Goal: Find specific page/section: Find specific page/section

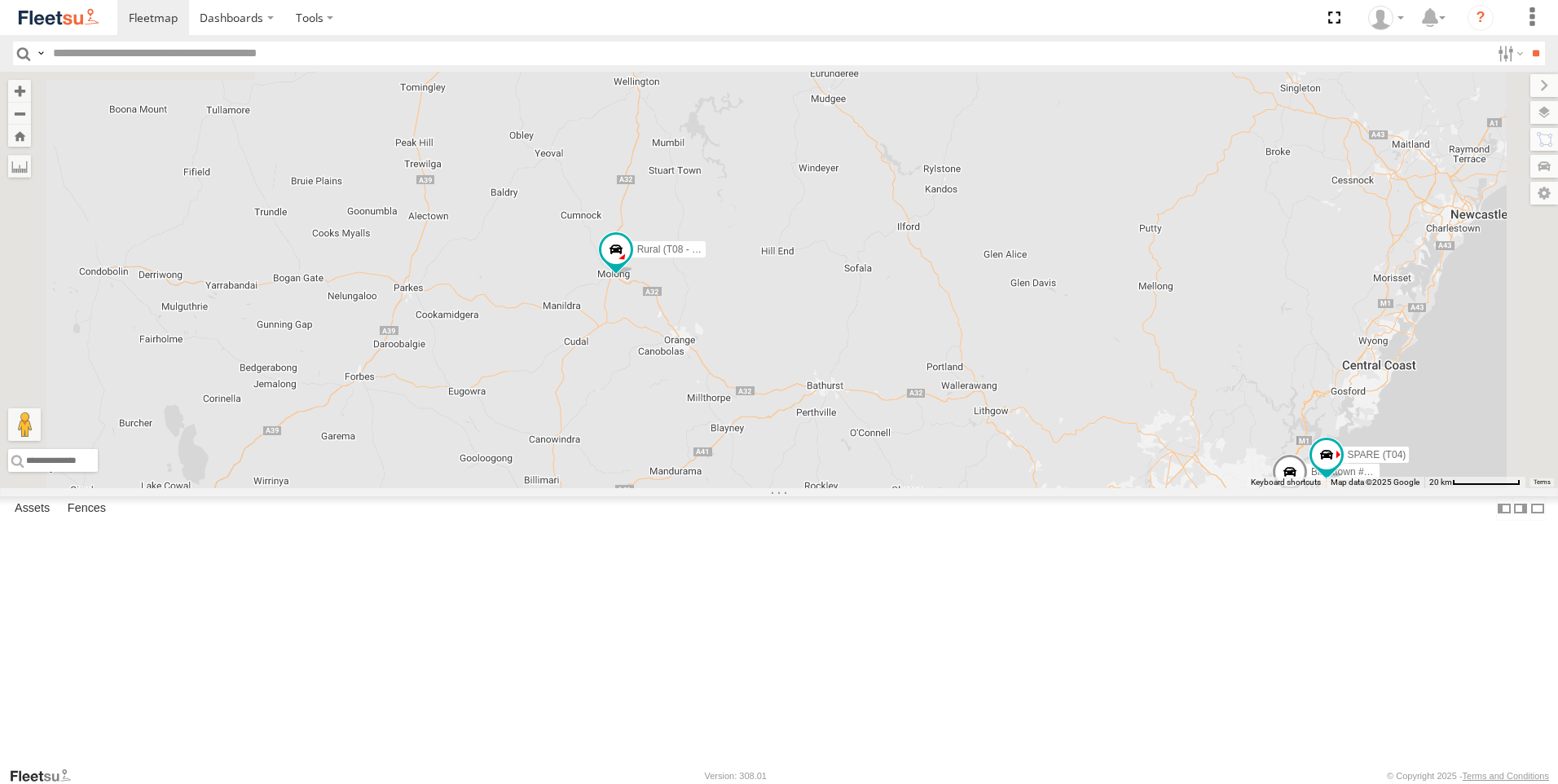
drag, startPoint x: 691, startPoint y: 220, endPoint x: 785, endPoint y: 463, distance: 260.5
click at [785, 461] on div "Rural (T08 - [PERSON_NAME]) 2 Blacktown #2 (T05 - [PERSON_NAME]) Revesby (T07 -…" at bounding box center [779, 280] width 1558 height 416
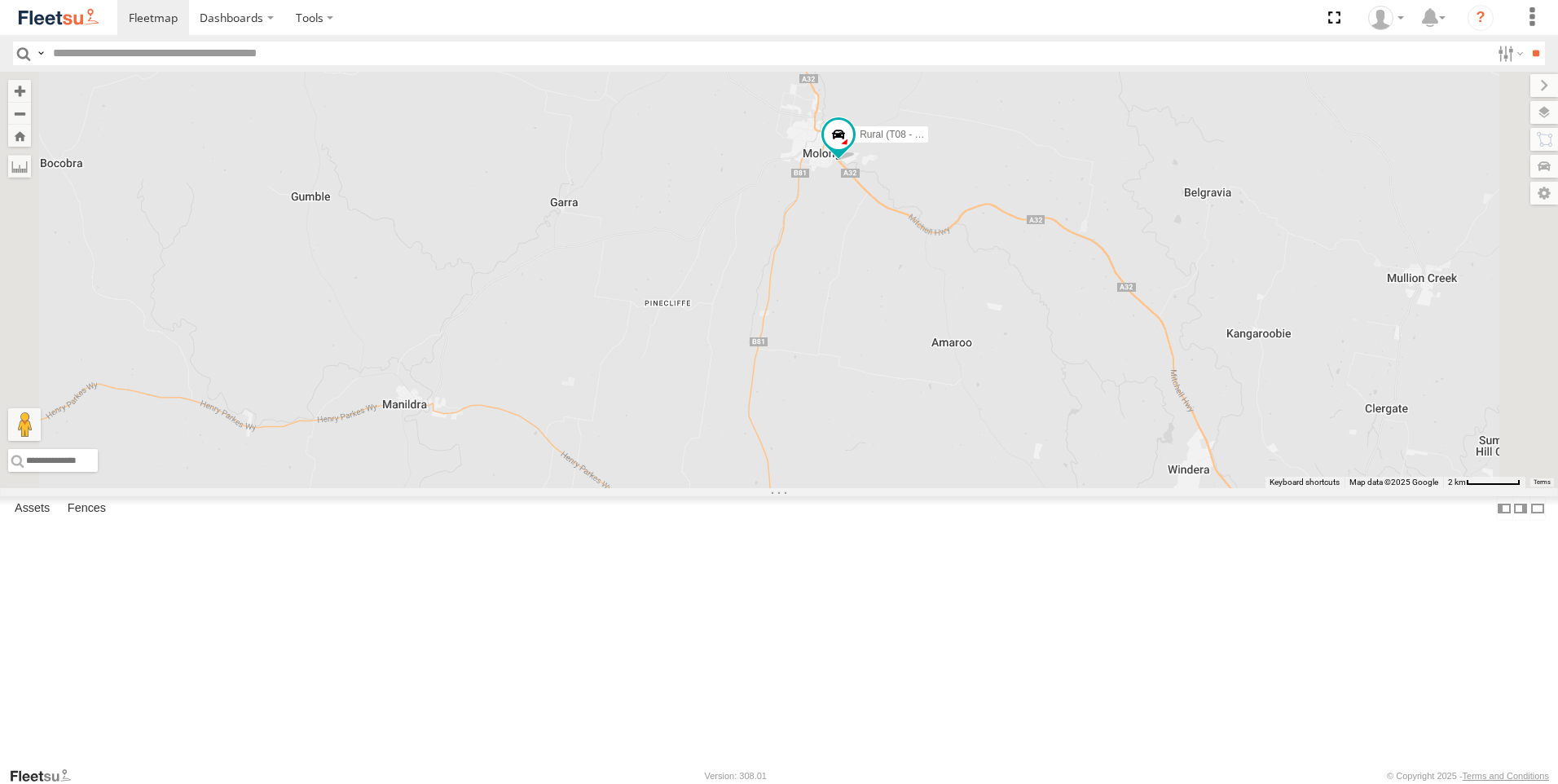
drag, startPoint x: 950, startPoint y: 431, endPoint x: 808, endPoint y: 470, distance: 147.3
click at [811, 470] on div "Rural (T08 - [PERSON_NAME]) Blacktown #2 (T05 - [PERSON_NAME]) Revesby (T07 - […" at bounding box center [779, 280] width 1558 height 416
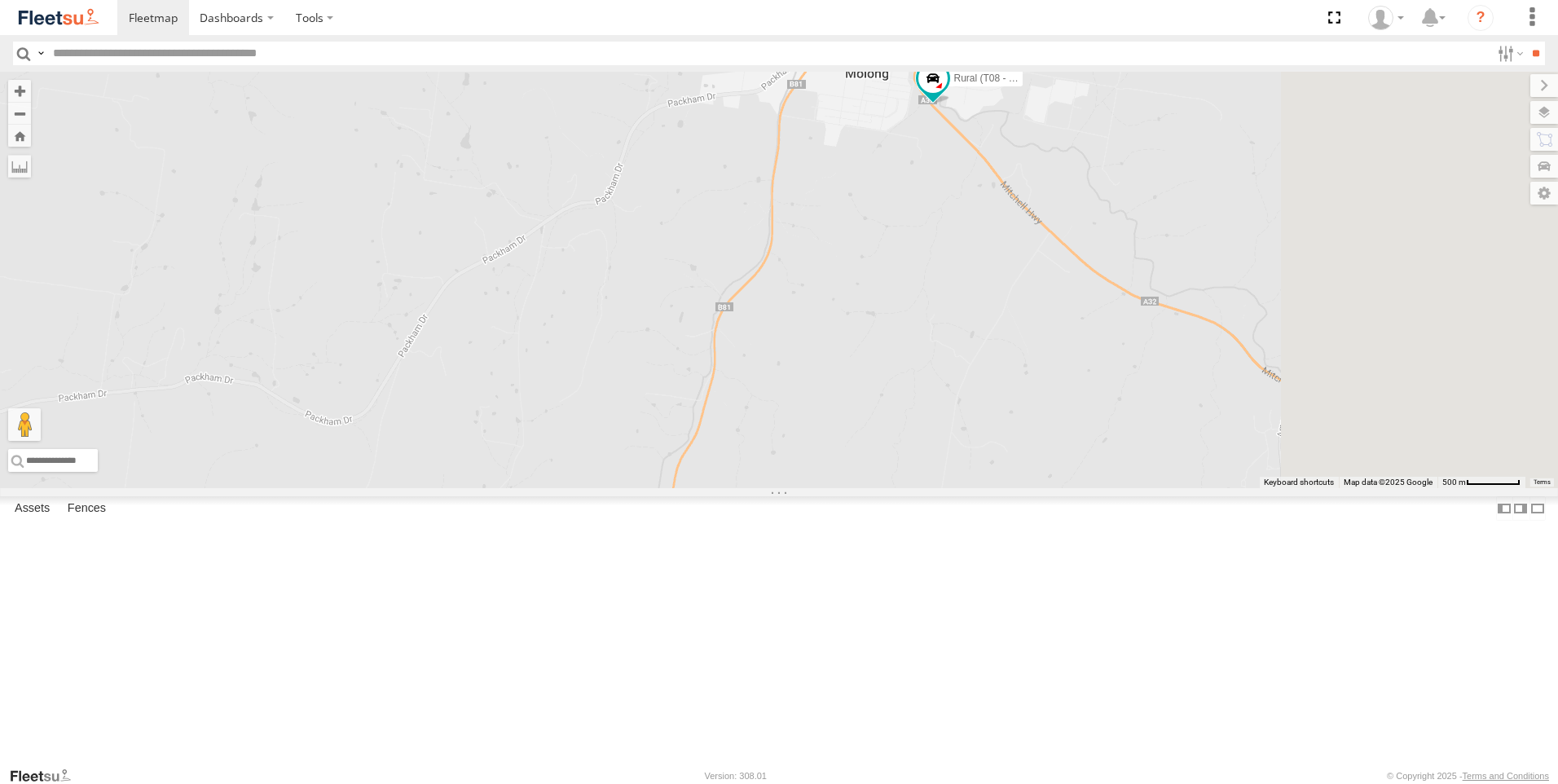
drag, startPoint x: 1085, startPoint y: 209, endPoint x: 470, endPoint y: 605, distance: 731.5
click at [505, 488] on div "Rural (T08 - [PERSON_NAME]) Blacktown #2 (T05 - [PERSON_NAME]) Revesby (T07 - […" at bounding box center [779, 280] width 1558 height 416
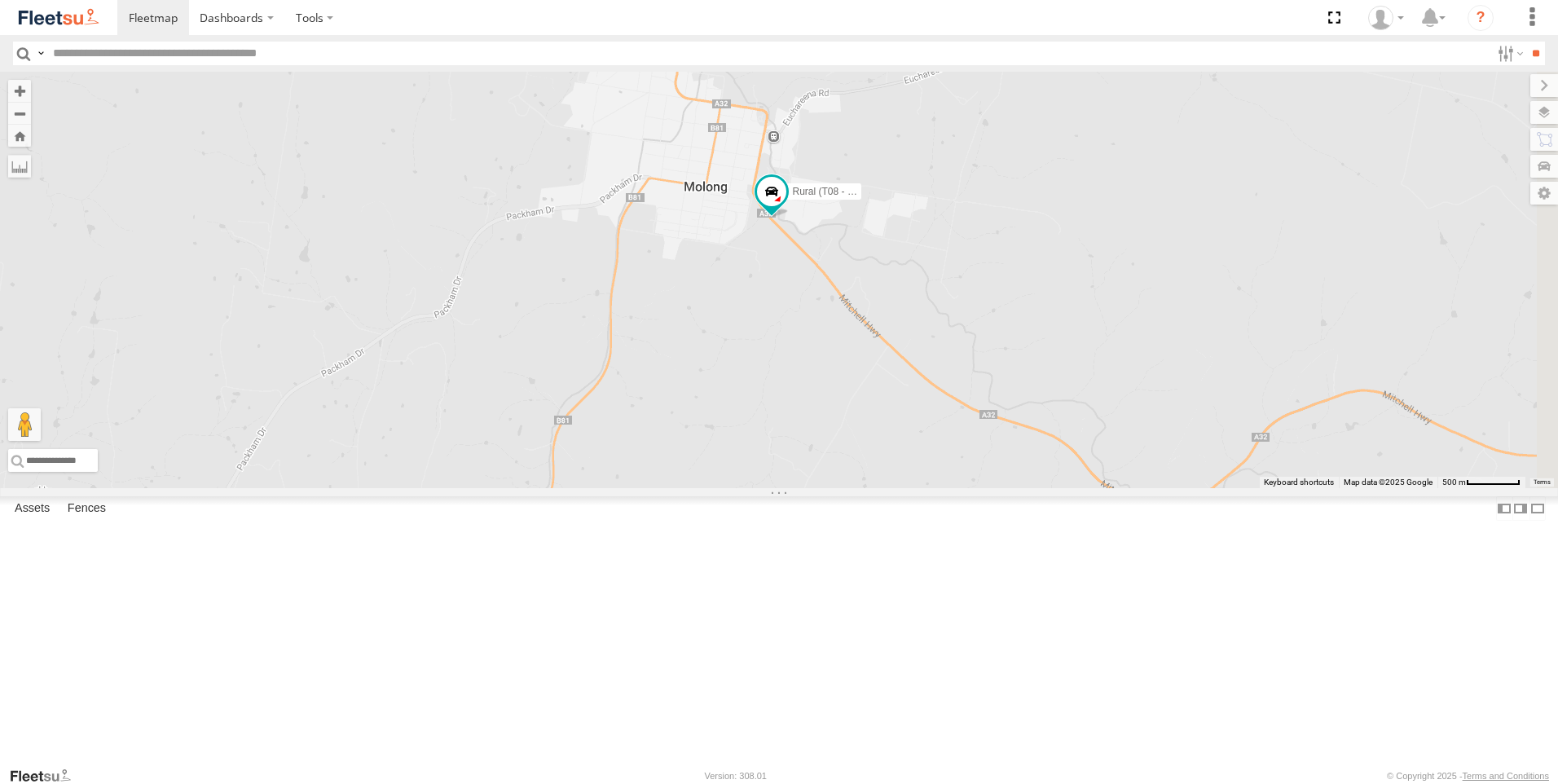
drag, startPoint x: 845, startPoint y: 470, endPoint x: 840, endPoint y: 544, distance: 74.2
click at [841, 488] on div "Rural (T08 - [PERSON_NAME]) Blacktown #2 (T05 - [PERSON_NAME]) Revesby (T07 - […" at bounding box center [779, 280] width 1558 height 416
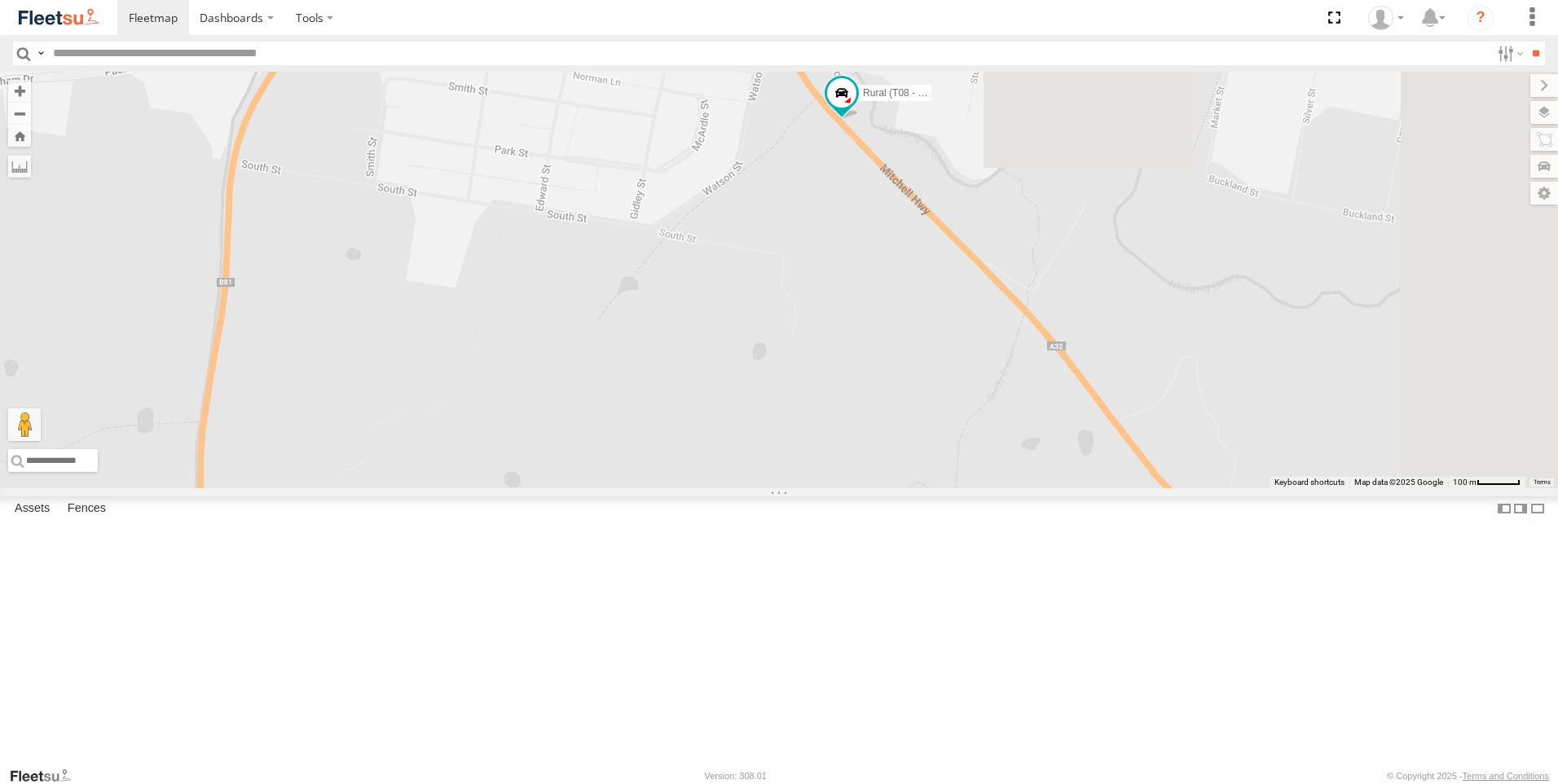
drag, startPoint x: 1008, startPoint y: 263, endPoint x: 702, endPoint y: 725, distance: 554.1
click at [702, 488] on div "Rural (T08 - [PERSON_NAME]) Blacktown #2 (T05 - [PERSON_NAME]) Revesby (T07 - […" at bounding box center [779, 280] width 1558 height 416
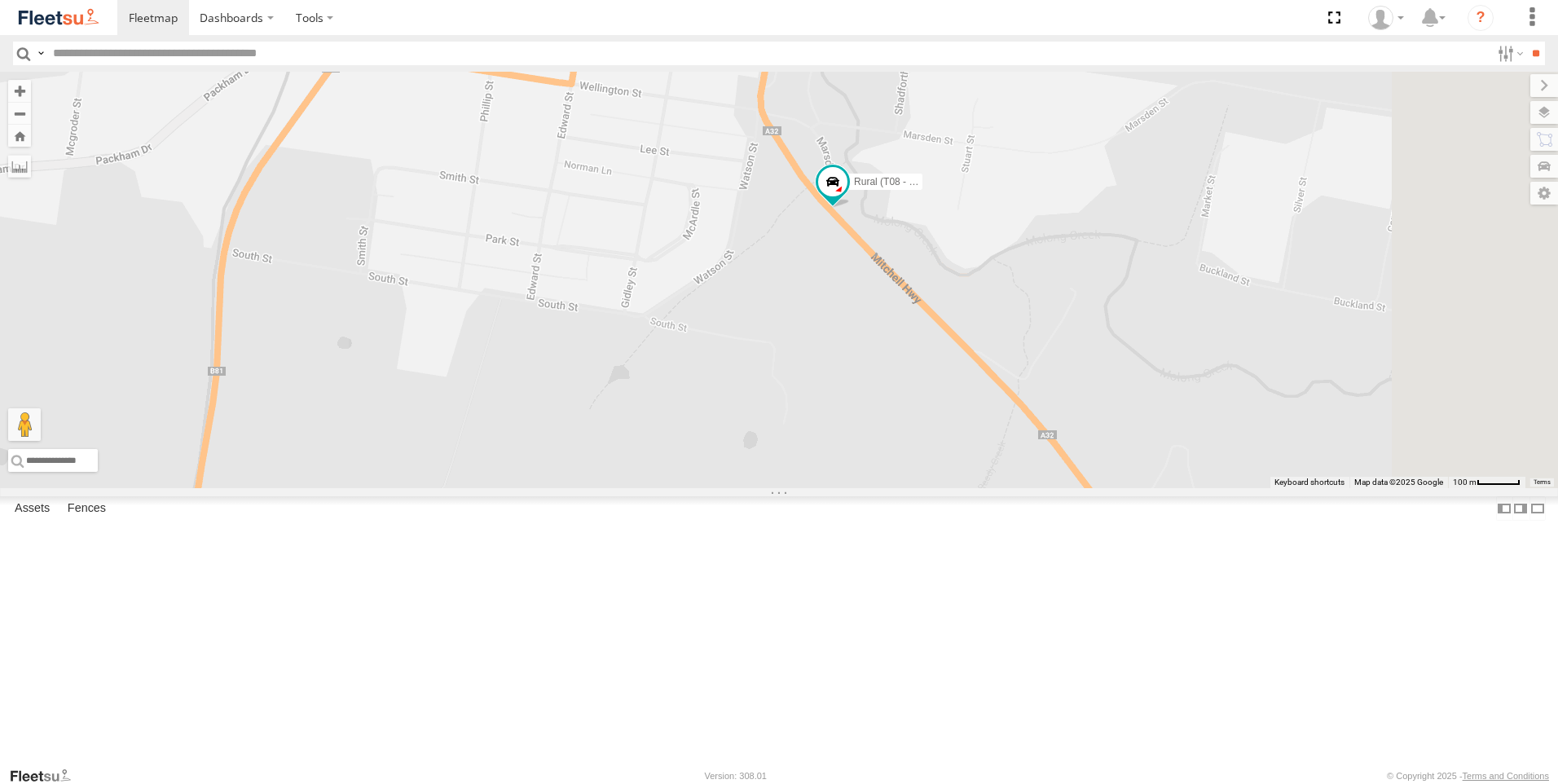
drag, startPoint x: 861, startPoint y: 496, endPoint x: 861, endPoint y: 507, distance: 11.0
click at [861, 488] on div "Rural (T08 - [PERSON_NAME]) Blacktown #2 (T05 - [PERSON_NAME]) Revesby (T07 - […" at bounding box center [779, 280] width 1558 height 416
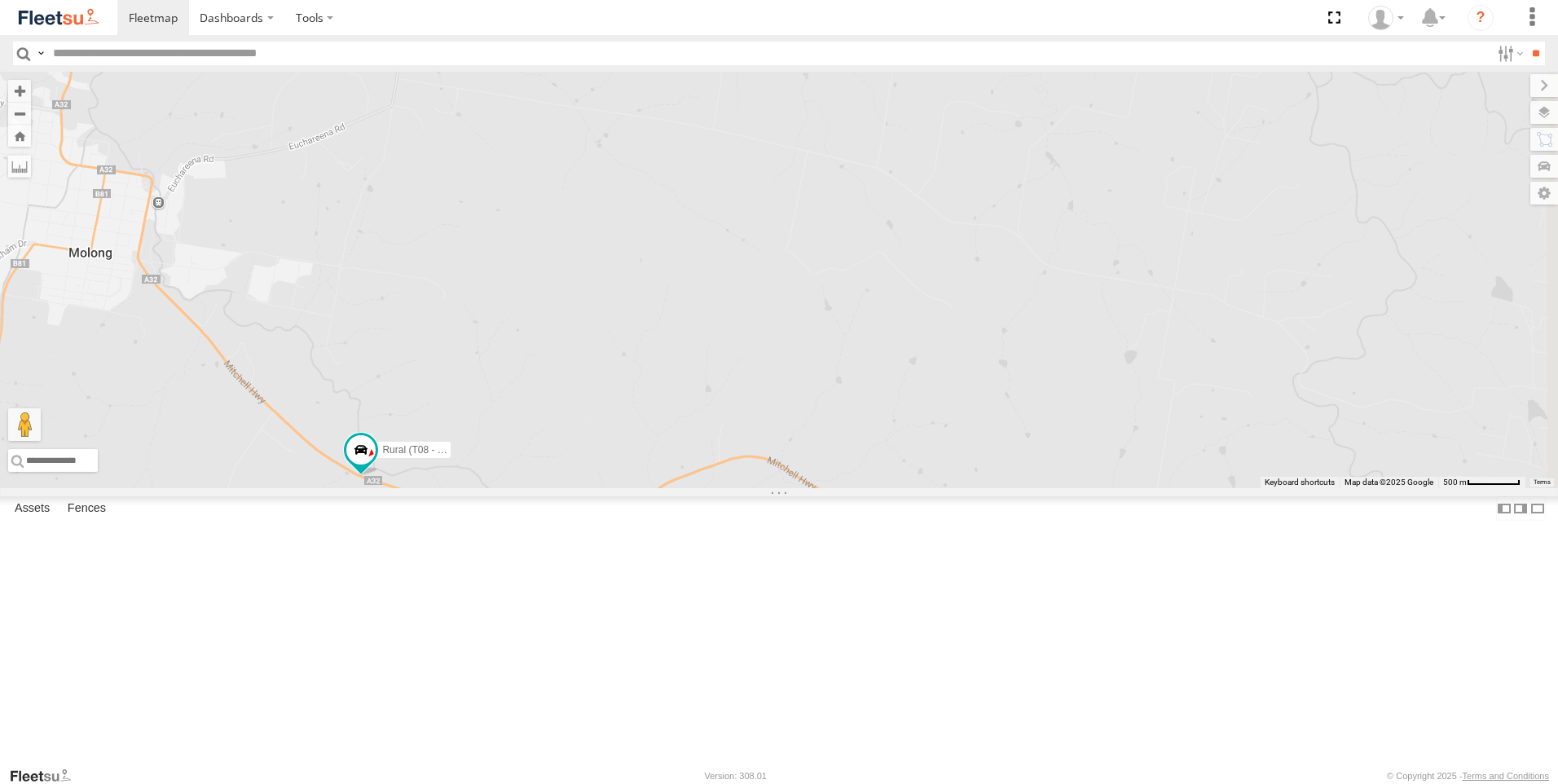
drag, startPoint x: 1351, startPoint y: 414, endPoint x: 809, endPoint y: 373, distance: 543.5
click at [809, 373] on div "Rural (T08 - [PERSON_NAME])" at bounding box center [779, 280] width 1558 height 416
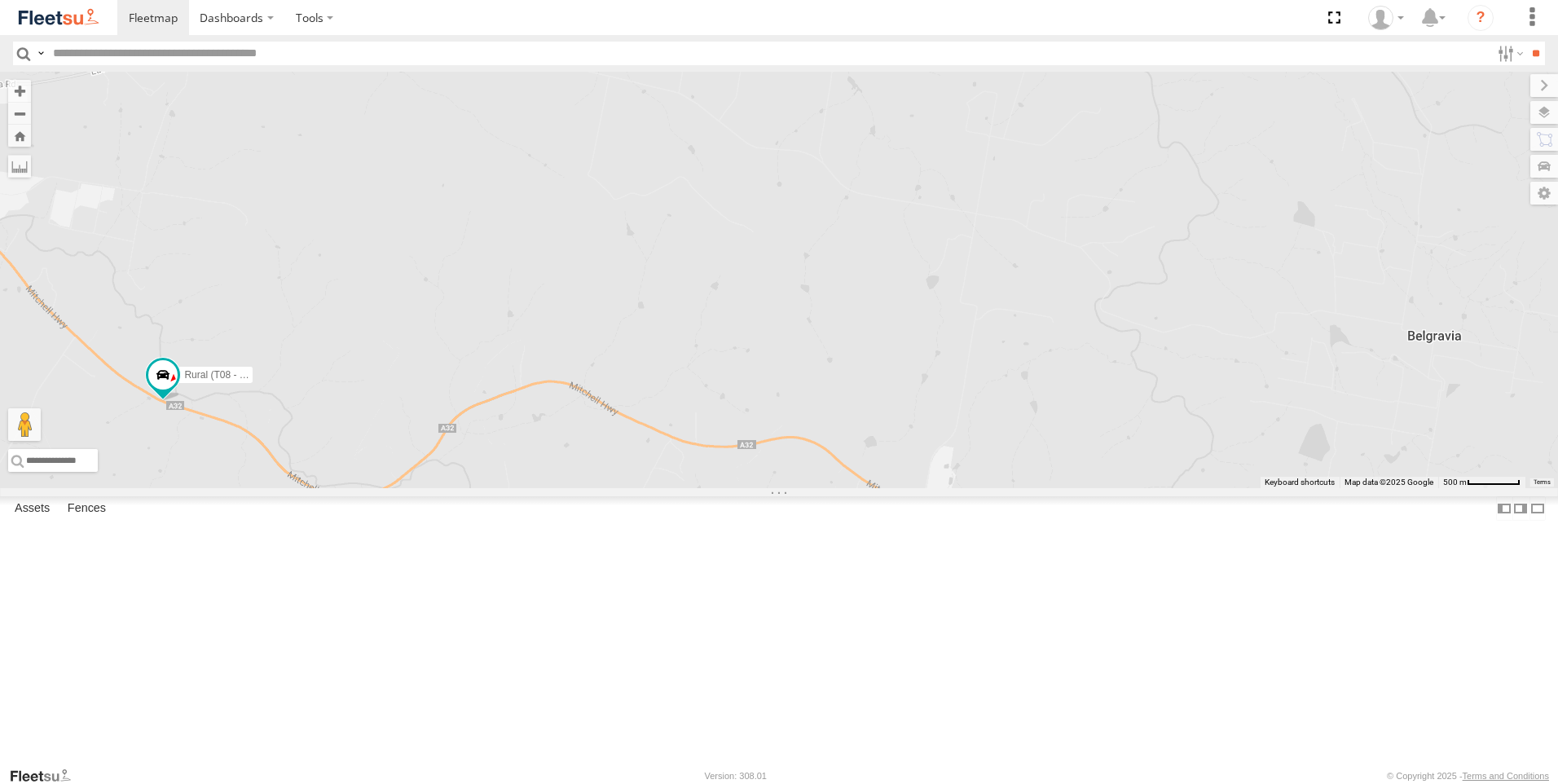
drag, startPoint x: 1361, startPoint y: 415, endPoint x: 1165, endPoint y: 339, distance: 210.2
click at [1165, 339] on div "Rural (T08 - [PERSON_NAME])" at bounding box center [779, 280] width 1558 height 416
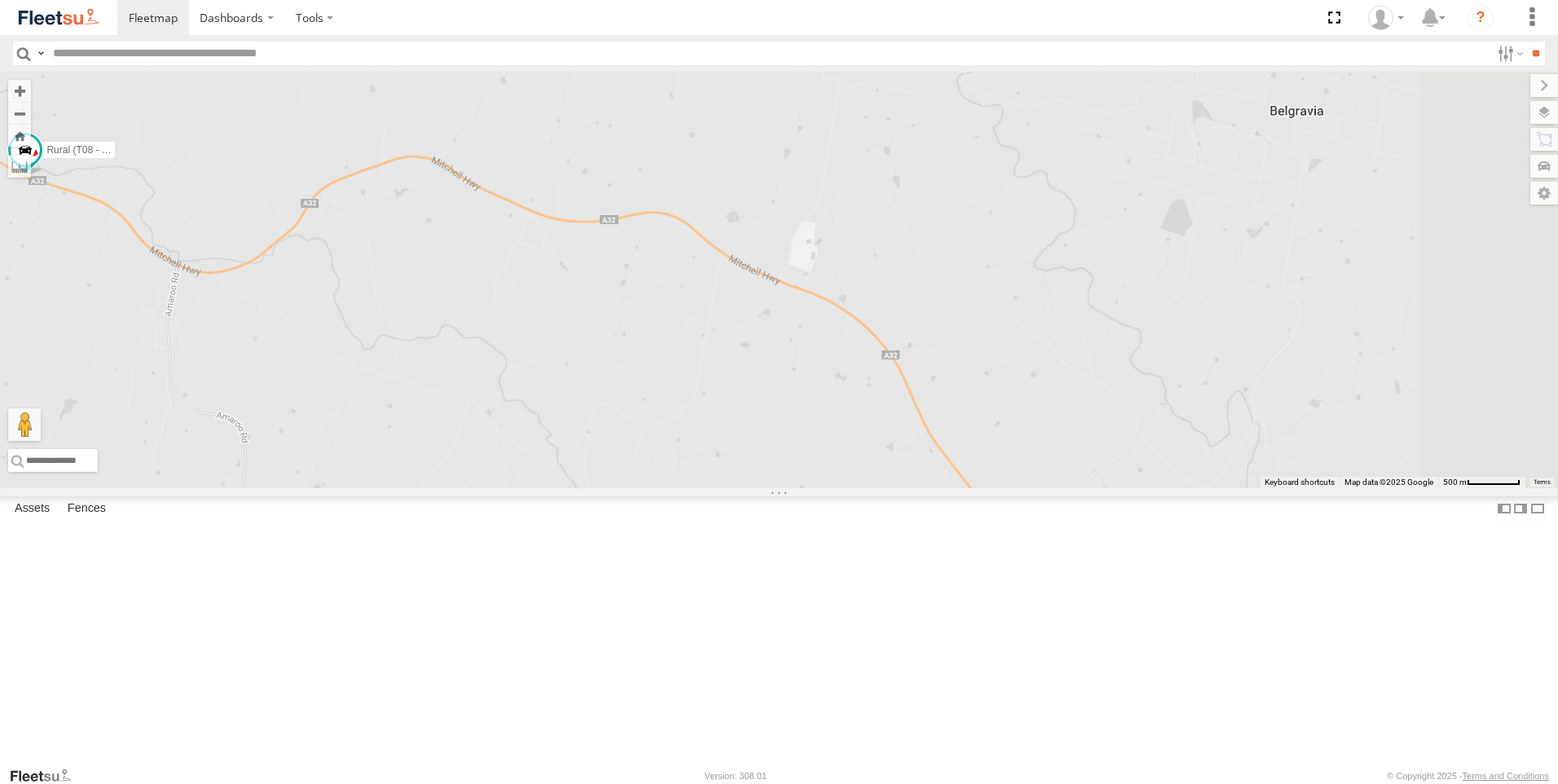
drag, startPoint x: 1291, startPoint y: 542, endPoint x: 1160, endPoint y: 334, distance: 245.8
click at [1160, 334] on div "Rural (T08 - [PERSON_NAME])" at bounding box center [779, 280] width 1558 height 416
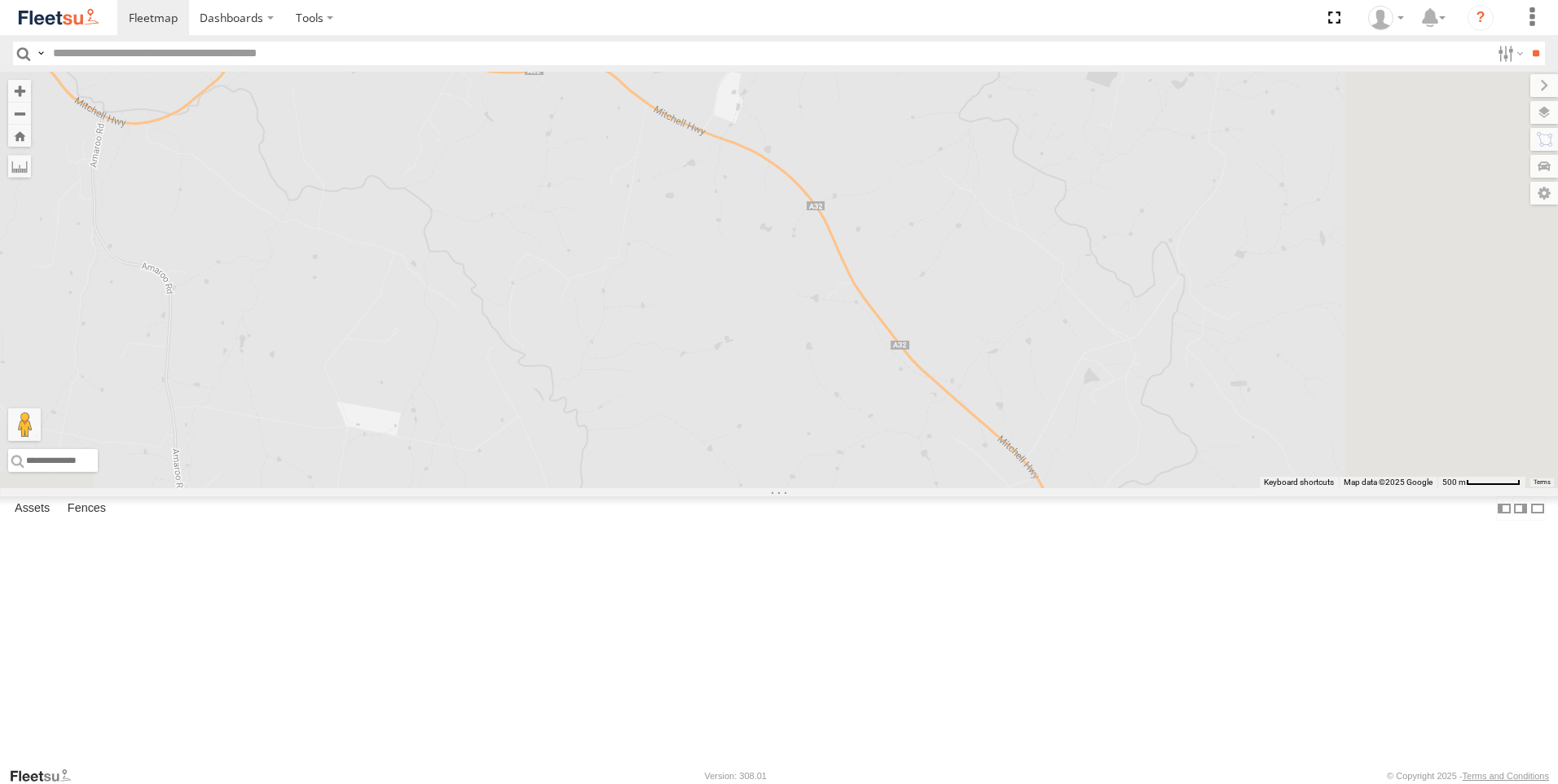
drag, startPoint x: 1253, startPoint y: 542, endPoint x: 1176, endPoint y: 388, distance: 172.2
click at [1176, 388] on div "Rural (T08 - [PERSON_NAME])" at bounding box center [779, 280] width 1558 height 416
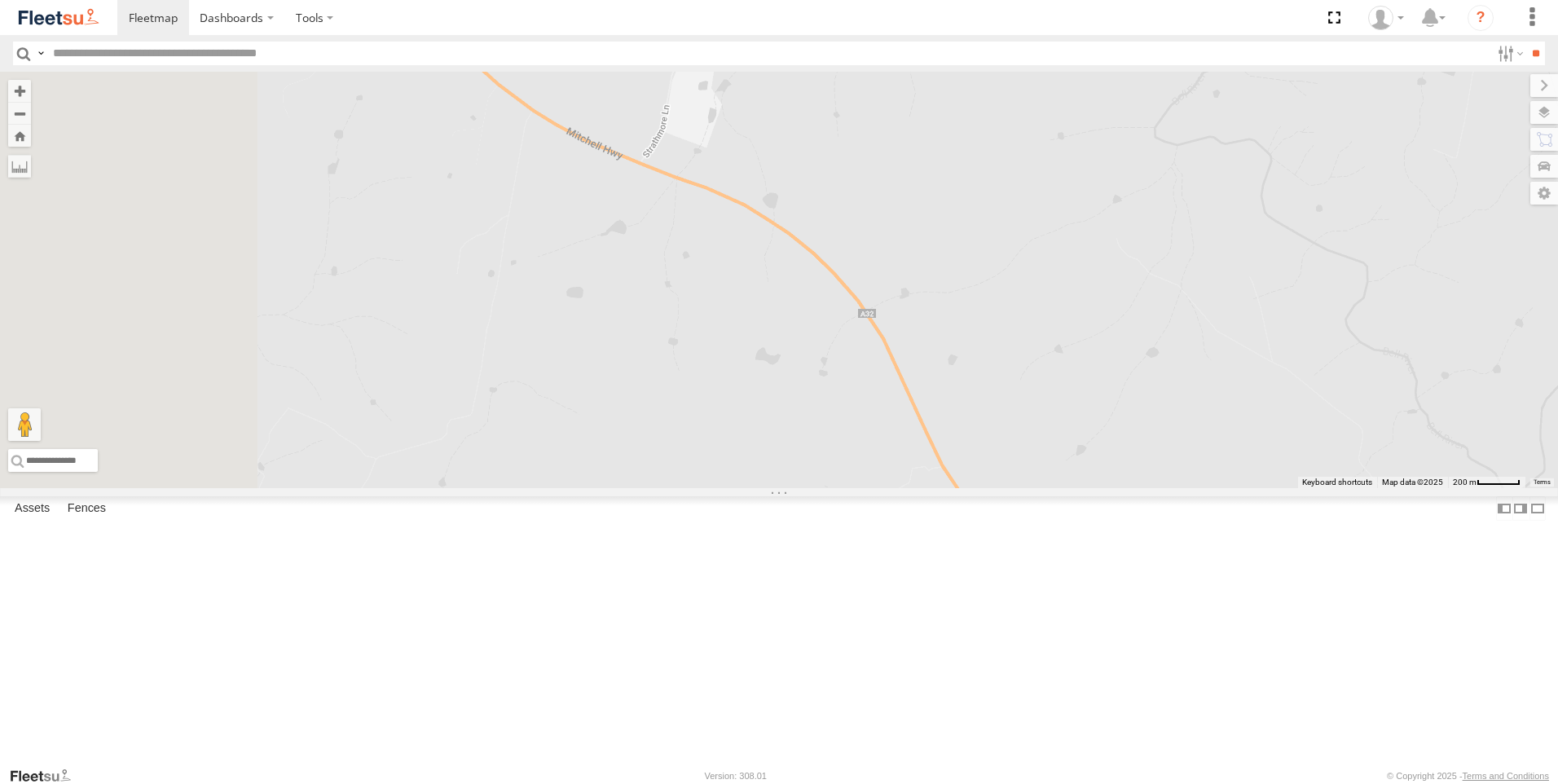
drag, startPoint x: 1052, startPoint y: 296, endPoint x: 1313, endPoint y: 678, distance: 462.6
click at [1313, 488] on div "Rural (T08 - [PERSON_NAME])" at bounding box center [779, 280] width 1558 height 416
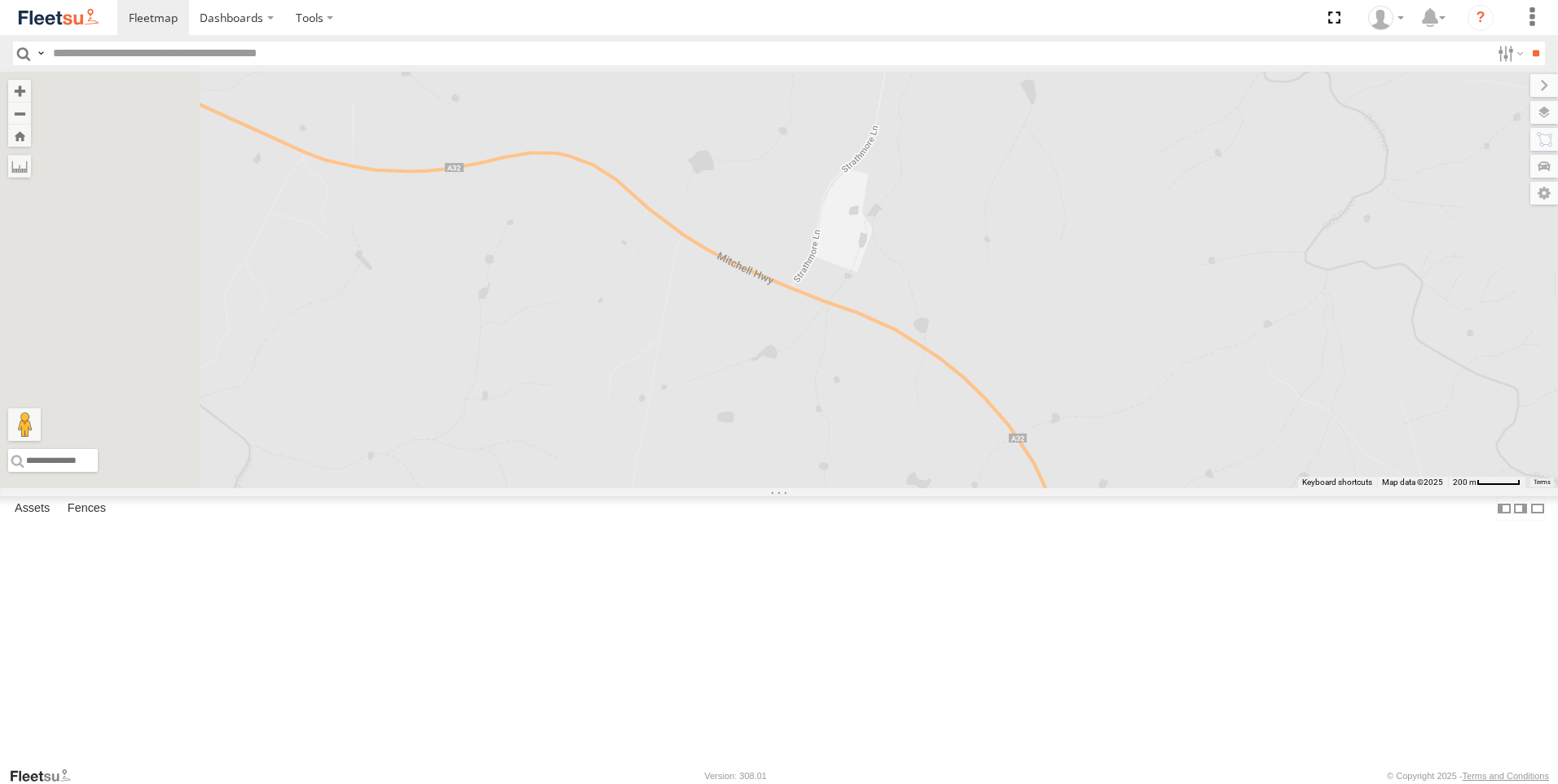
drag, startPoint x: 811, startPoint y: 459, endPoint x: 935, endPoint y: 537, distance: 146.5
click at [935, 488] on div "Rural (T08 - [PERSON_NAME])" at bounding box center [779, 280] width 1558 height 416
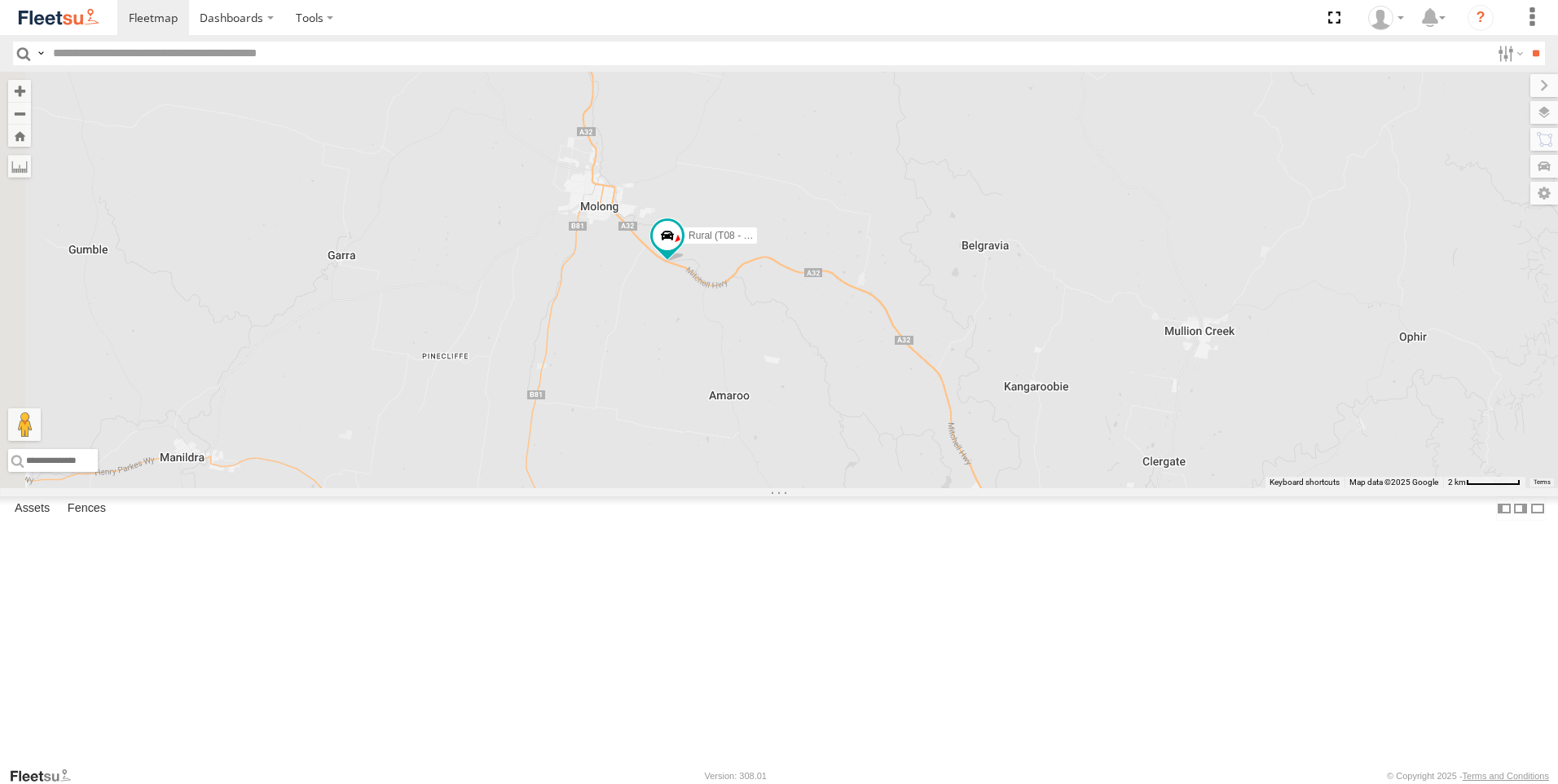
drag, startPoint x: 600, startPoint y: 465, endPoint x: 1003, endPoint y: 417, distance: 405.8
click at [997, 420] on div "Rural (T08 - [PERSON_NAME])" at bounding box center [779, 280] width 1558 height 416
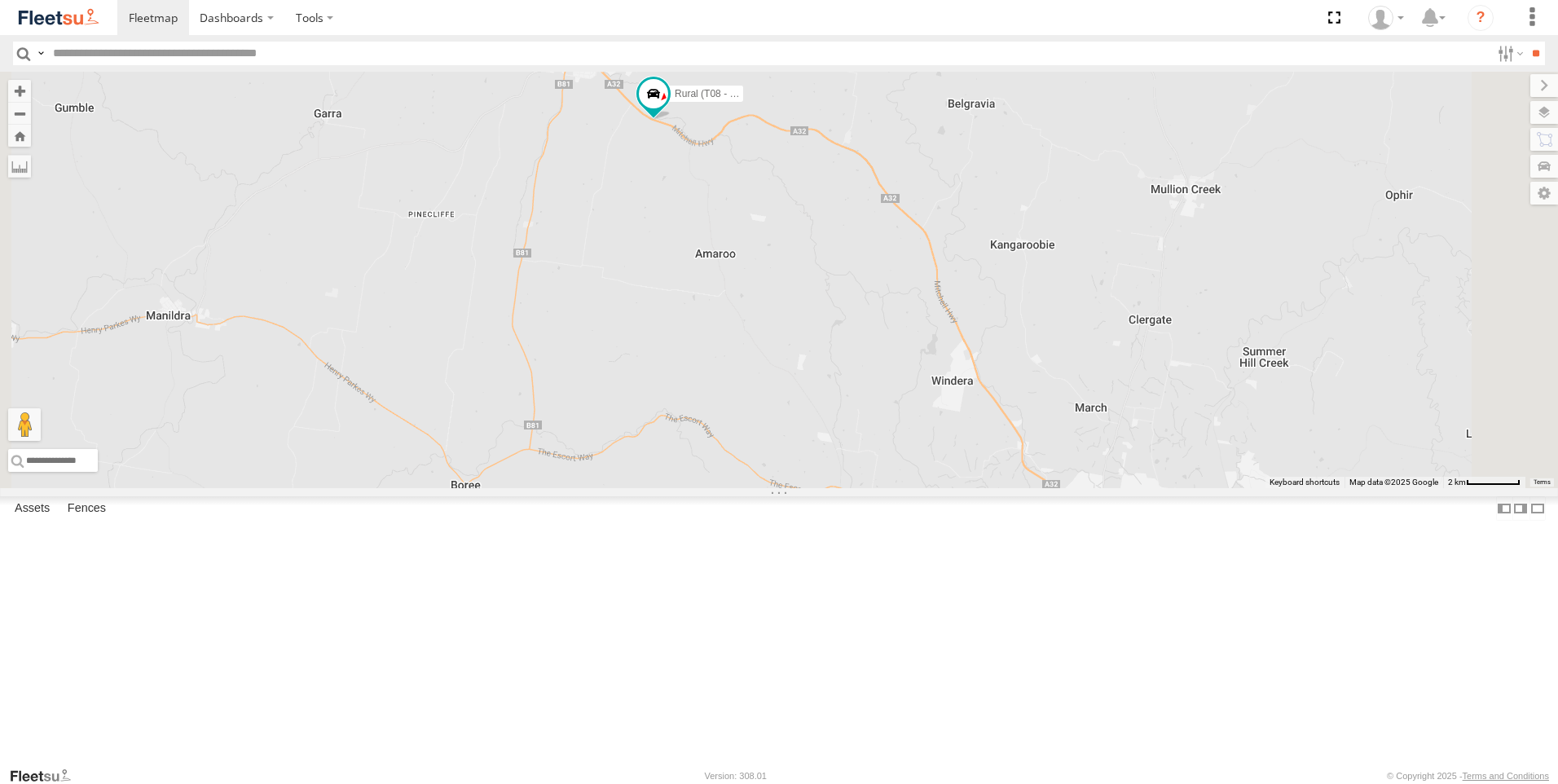
drag, startPoint x: 1002, startPoint y: 365, endPoint x: 922, endPoint y: 597, distance: 245.4
click at [923, 488] on div "Rural (T08 - [PERSON_NAME])" at bounding box center [779, 280] width 1558 height 416
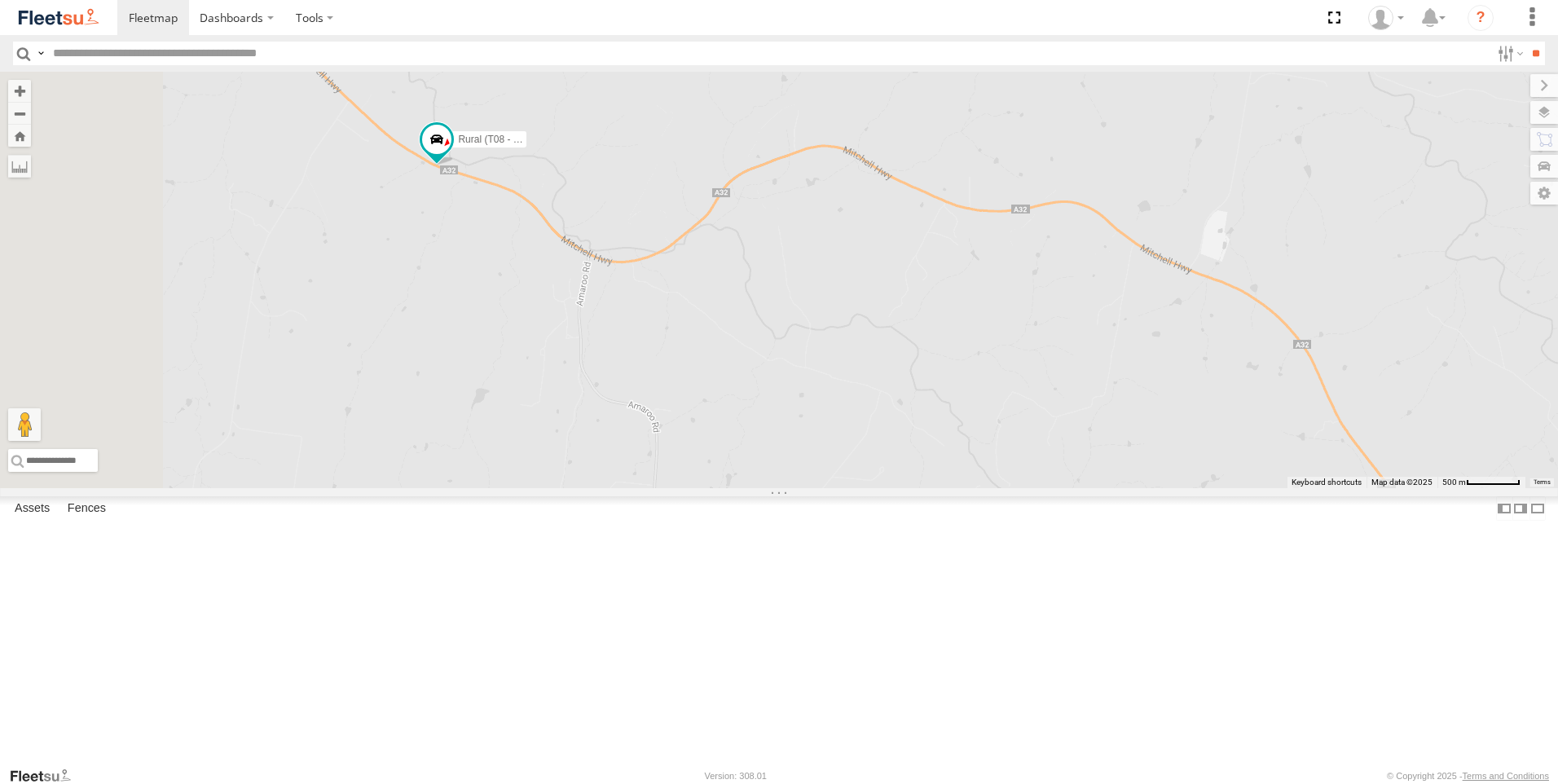
drag, startPoint x: 859, startPoint y: 540, endPoint x: 1427, endPoint y: 577, distance: 569.2
click at [1427, 488] on div "Rural (T08 - [PERSON_NAME])" at bounding box center [779, 280] width 1558 height 416
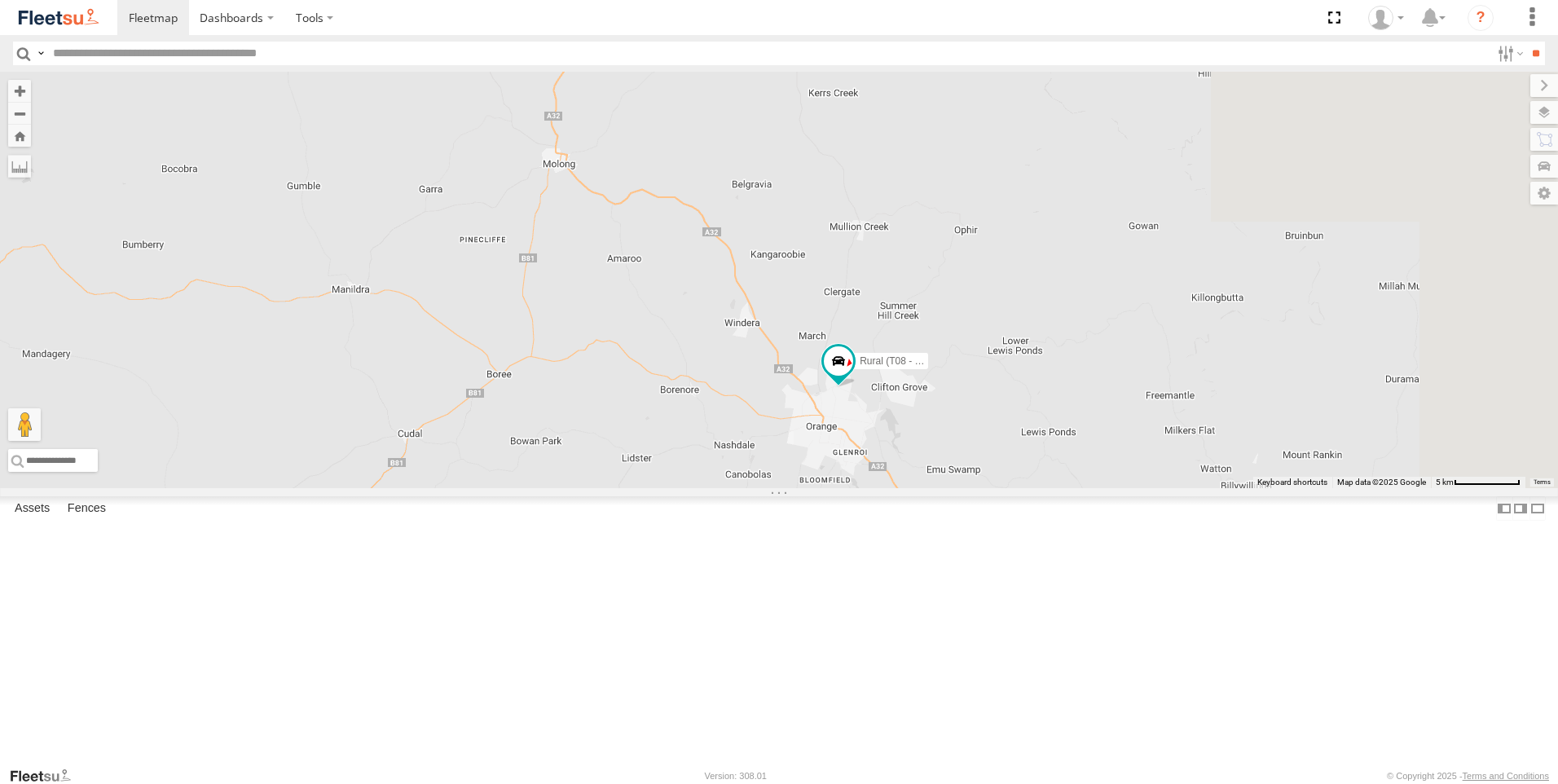
drag, startPoint x: 1129, startPoint y: 541, endPoint x: 835, endPoint y: 411, distance: 321.5
click at [834, 413] on div "Rural (T08 - [PERSON_NAME])" at bounding box center [779, 280] width 1558 height 416
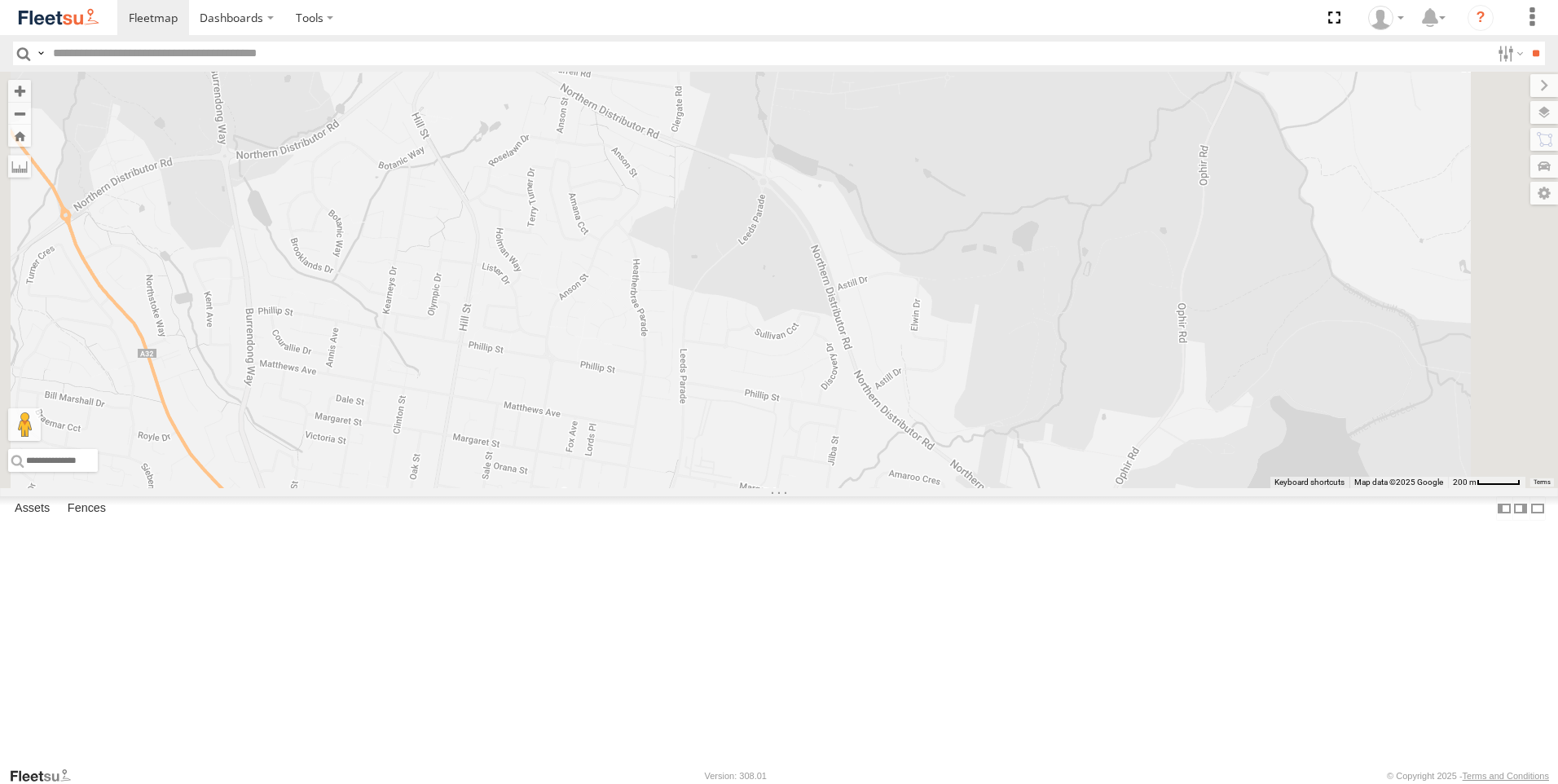
drag, startPoint x: 936, startPoint y: 281, endPoint x: 936, endPoint y: 544, distance: 263.0
click at [936, 488] on div "Rural (T08 - [PERSON_NAME])" at bounding box center [779, 280] width 1558 height 416
